Goal: Task Accomplishment & Management: Use online tool/utility

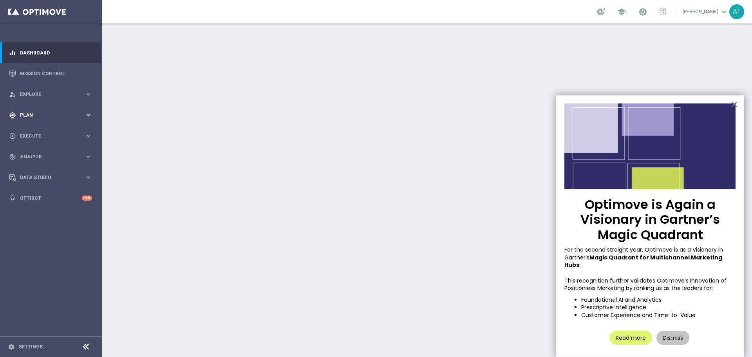
click at [48, 118] on div "gps_fixed Plan" at bounding box center [47, 115] width 76 height 7
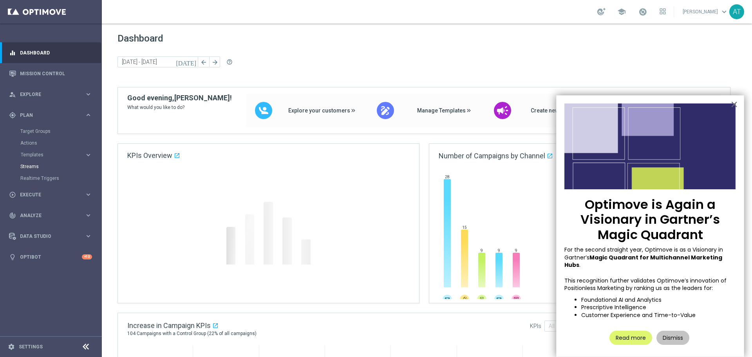
click at [43, 155] on span "Templates" at bounding box center [49, 154] width 56 height 5
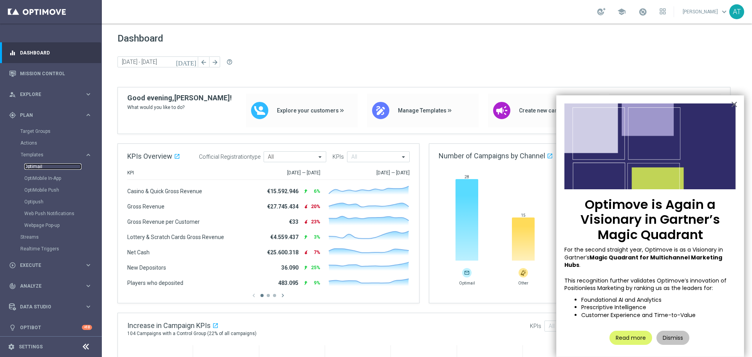
click at [41, 166] on link "Optimail" at bounding box center [52, 166] width 57 height 6
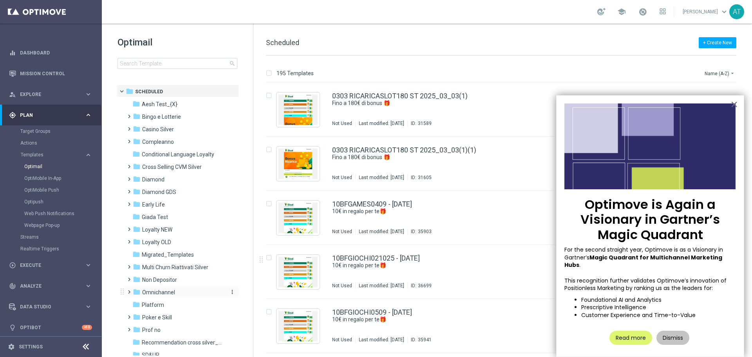
click at [161, 292] on span "Omnichannel" at bounding box center [158, 292] width 33 height 7
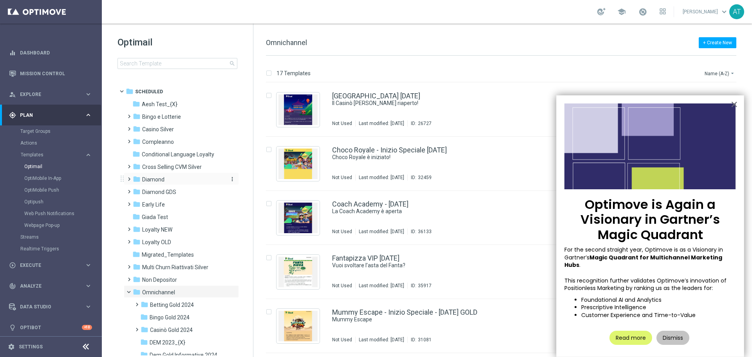
click at [154, 182] on span "Diamond" at bounding box center [153, 179] width 22 height 7
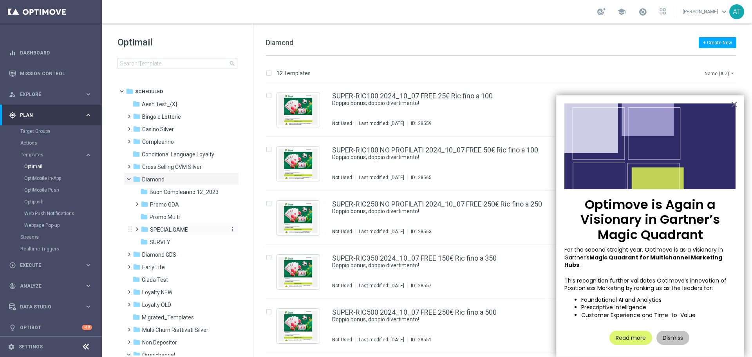
click at [176, 227] on span "SPECIAL GAME" at bounding box center [169, 229] width 38 height 7
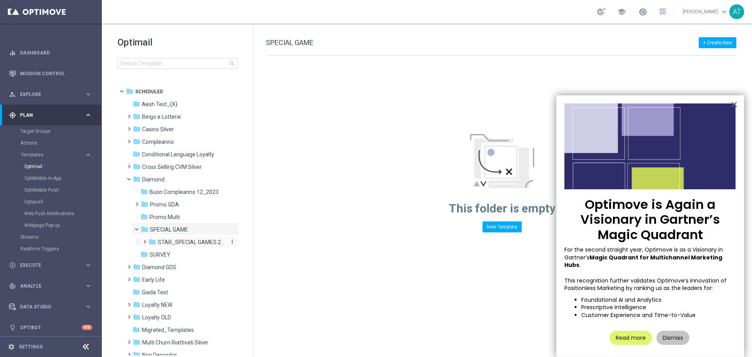
click at [192, 243] on span "STAR_SPECIAL GAMES 2025" at bounding box center [191, 242] width 67 height 7
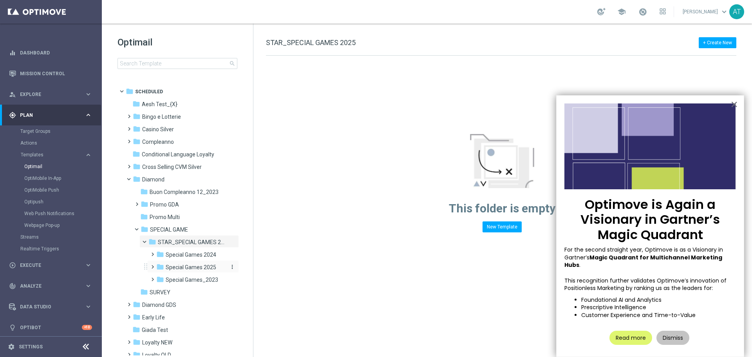
click at [207, 267] on span "Special Games 2025" at bounding box center [191, 267] width 51 height 7
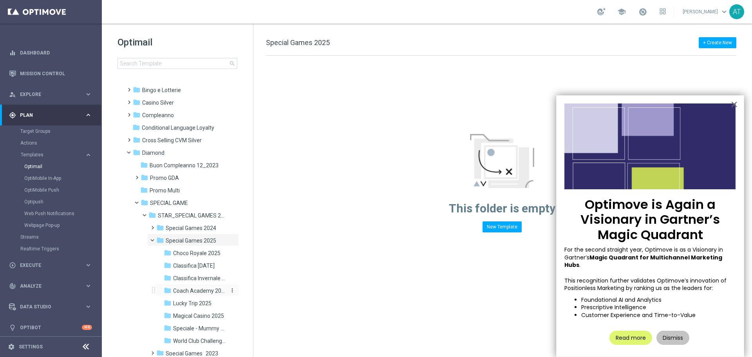
scroll to position [39, 0]
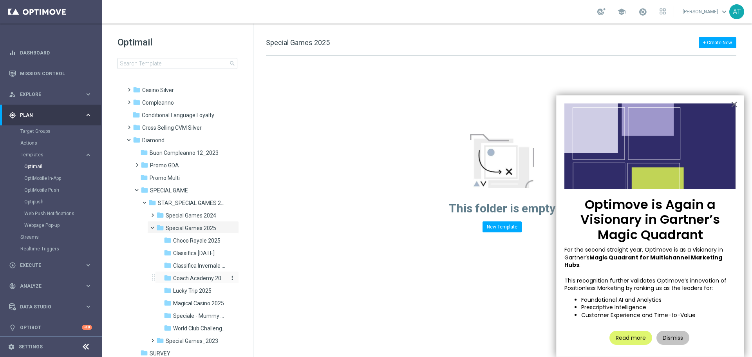
click at [195, 281] on span "Coach Academy 2025" at bounding box center [199, 278] width 53 height 7
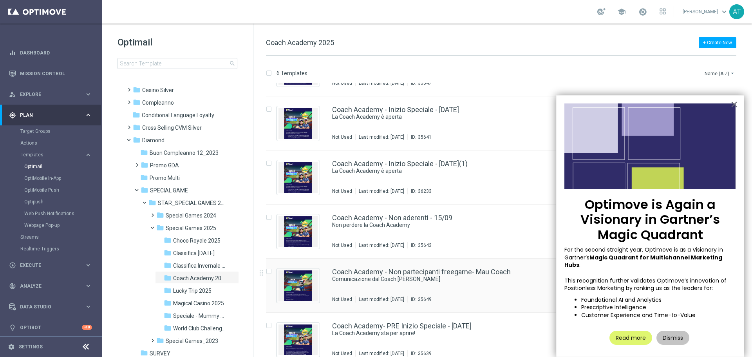
scroll to position [50, 0]
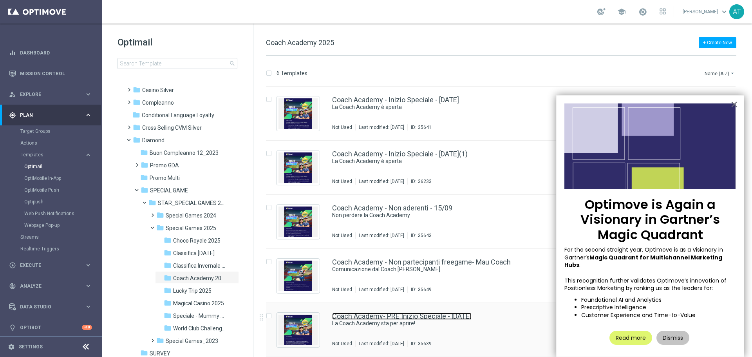
click at [418, 317] on link "Coach Academy- PRE Inizio Speciale - [DATE]" at bounding box center [401, 316] width 139 height 7
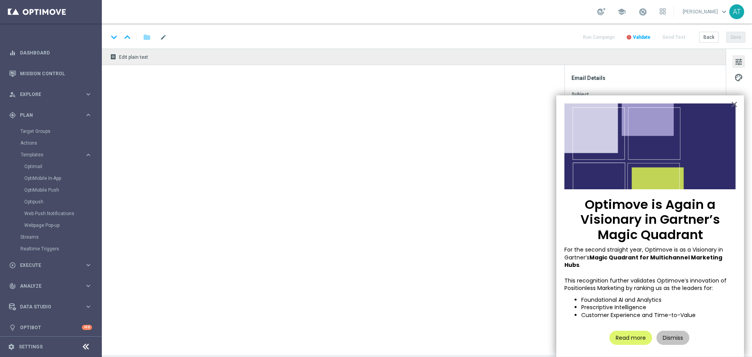
type textarea "Solo i migliori saliranno in classifica"
type input "[EMAIL_ADDRESS][DOMAIN_NAME]"
type textarea "Sisal"
type input "[EMAIL_ADDRESS][DOMAIN_NAME]"
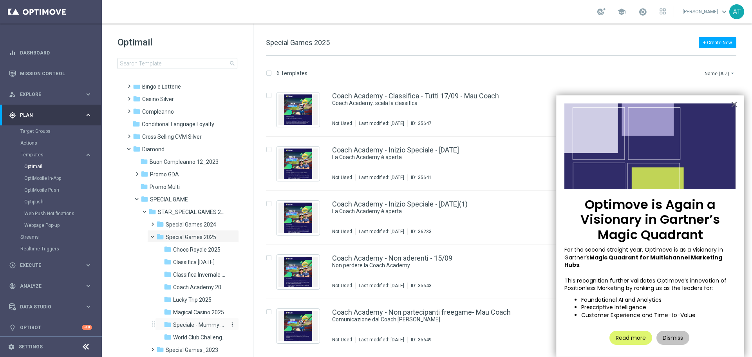
scroll to position [39, 0]
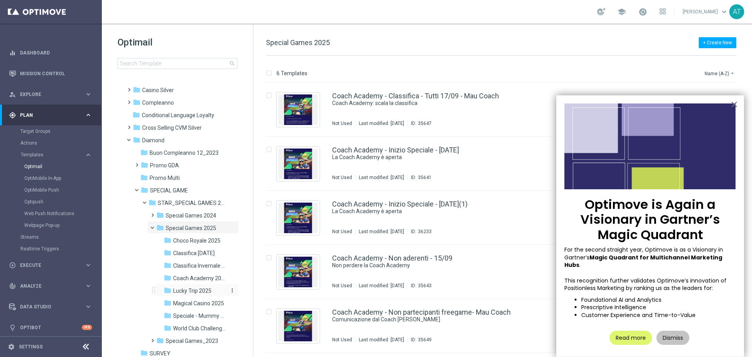
click at [193, 290] on span "Lucky Trip 2025" at bounding box center [192, 290] width 38 height 7
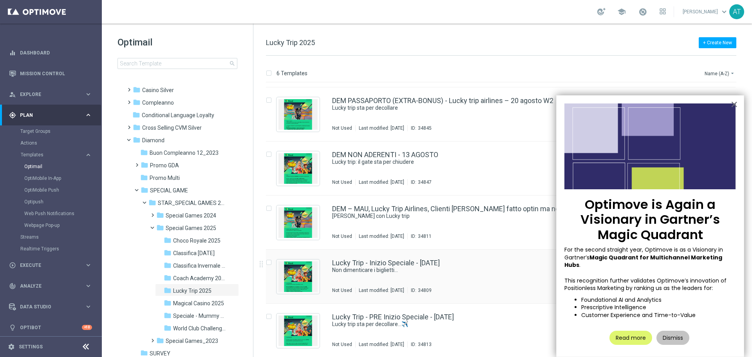
scroll to position [50, 0]
click at [399, 329] on div "Lucky Trip - PRE Inizio Speciale - [DATE] Lucky trip sta per decollare...✈️ Not…" at bounding box center [517, 330] width 371 height 34
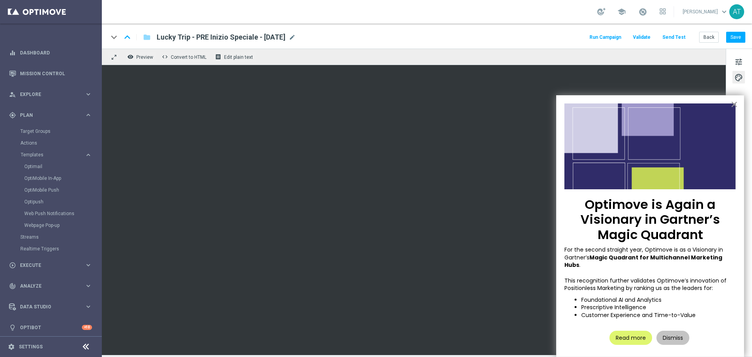
click at [733, 104] on button "×" at bounding box center [734, 104] width 7 height 13
